Goal: Information Seeking & Learning: Find specific fact

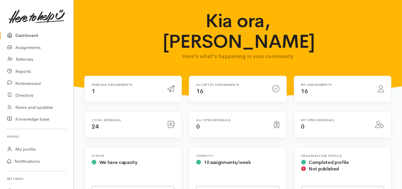
click at [28, 34] on link "Dashboard" at bounding box center [36, 35] width 73 height 12
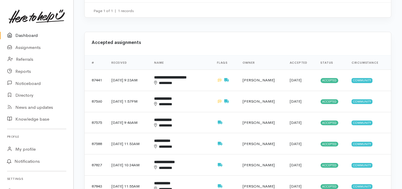
scroll to position [283, 0]
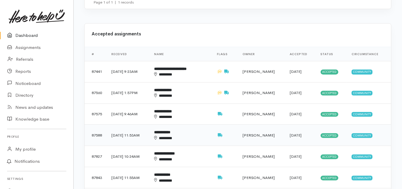
click at [170, 130] on b "**********" at bounding box center [162, 132] width 16 height 4
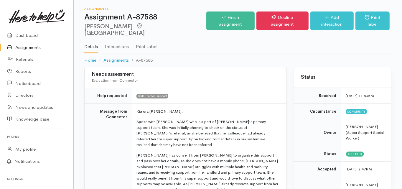
drag, startPoint x: 84, startPoint y: 27, endPoint x: 118, endPoint y: 27, distance: 34.5
click at [119, 27] on div "Assignments Assignment A-87588 Janey Mason Tauranga Options Finish assignment H…" at bounding box center [238, 33] width 328 height 67
copy h2 "Janey Mason"
click at [93, 119] on td "Message from Connector" at bounding box center [108, 182] width 47 height 159
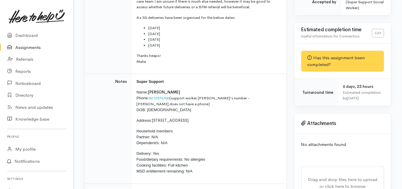
scroll to position [189, 0]
drag, startPoint x: 149, startPoint y: 85, endPoint x: 208, endPoint y: 85, distance: 58.9
click at [208, 89] on p "Name: Janey Mason Phone: 0212976700 (support worker Vika's number - Janey does …" at bounding box center [207, 101] width 143 height 24
copy p "0212976700 (support worker Vika"
drag, startPoint x: 154, startPoint y: 107, endPoint x: 180, endPoint y: 109, distance: 26.3
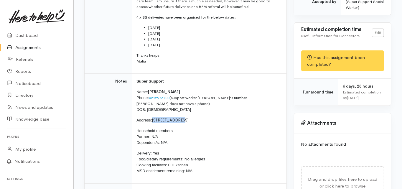
click at [180, 118] on span "150 Waihi Road, Judea" at bounding box center [170, 120] width 37 height 5
copy span "150 Waihi Road"
click at [94, 138] on td "Notes" at bounding box center [108, 129] width 47 height 110
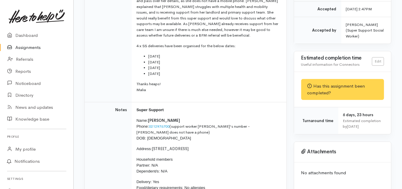
scroll to position [160, 0]
drag, startPoint x: 149, startPoint y: 113, endPoint x: 208, endPoint y: 113, distance: 58.9
click at [208, 118] on p "Name: Janey Mason Phone: 0212976700 (support worker Vika's number - Janey does …" at bounding box center [207, 130] width 143 height 24
copy p "0212976700 (support worker Vika"
click at [104, 109] on td "Notes" at bounding box center [108, 158] width 47 height 110
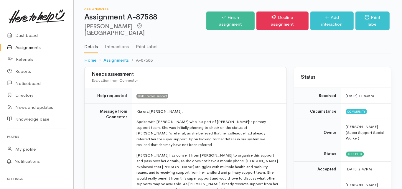
scroll to position [47, 0]
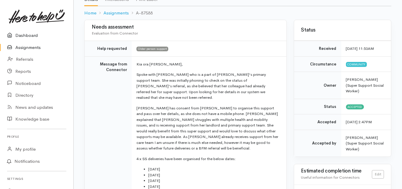
click at [33, 35] on link "Dashboard" at bounding box center [36, 35] width 73 height 12
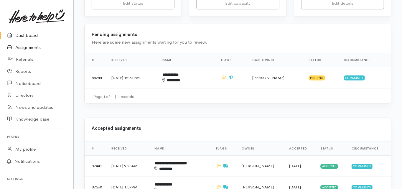
scroll to position [189, 0]
click at [29, 47] on link "Assignments" at bounding box center [36, 48] width 73 height 12
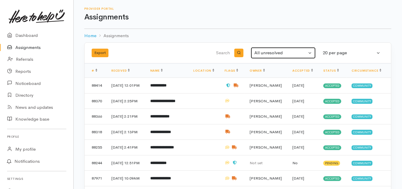
click at [262, 52] on div "All unresolved" at bounding box center [280, 52] width 52 height 7
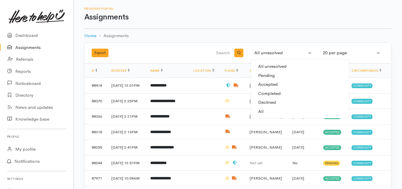
click at [267, 109] on link "All" at bounding box center [300, 111] width 98 height 9
select select "All"
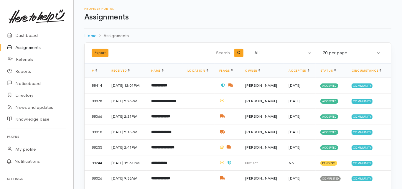
click at [224, 53] on input "search" at bounding box center [201, 53] width 60 height 14
type input "walter"
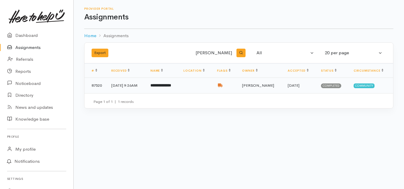
click at [171, 85] on b "**********" at bounding box center [161, 85] width 21 height 4
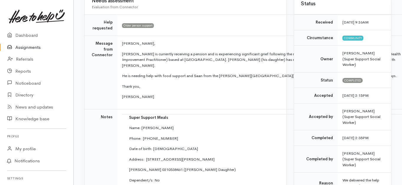
scroll to position [71, 0]
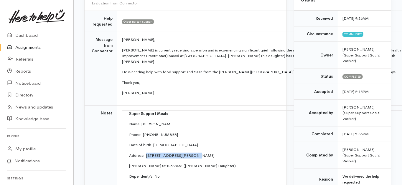
drag, startPoint x: 144, startPoint y: 149, endPoint x: 184, endPoint y: 147, distance: 39.8
click at [184, 153] on p "Address: [STREET_ADDRESS][PERSON_NAME]" at bounding box center [264, 156] width 271 height 6
copy p "[STREET_ADDRESS][PERSON_NAME]"
click at [34, 35] on link "Dashboard" at bounding box center [36, 35] width 73 height 12
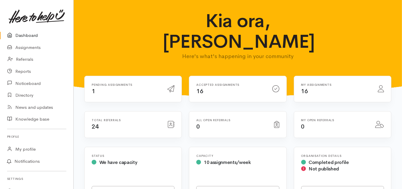
click at [30, 36] on link "Dashboard" at bounding box center [36, 35] width 73 height 12
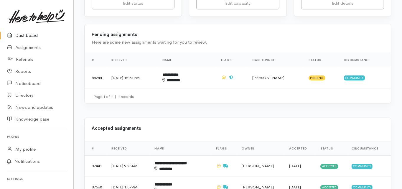
scroll to position [212, 0]
